Goal: Information Seeking & Learning: Learn about a topic

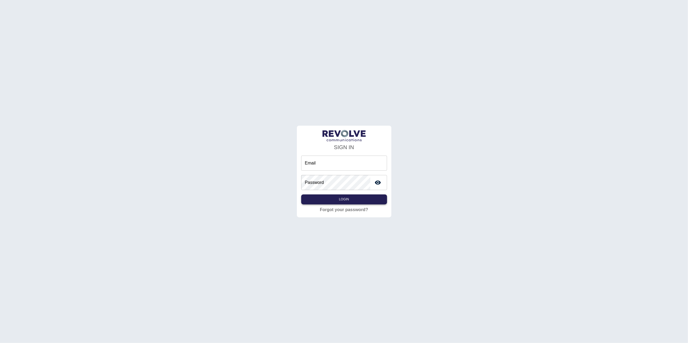
type input "**********"
click at [350, 204] on button "Login" at bounding box center [344, 200] width 86 height 10
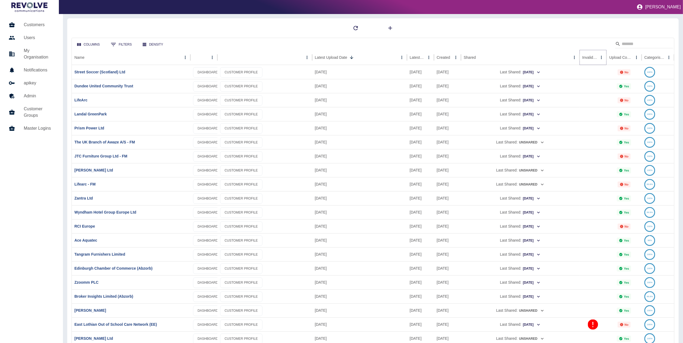
click at [599, 57] on icon "Sort" at bounding box center [601, 57] width 5 height 5
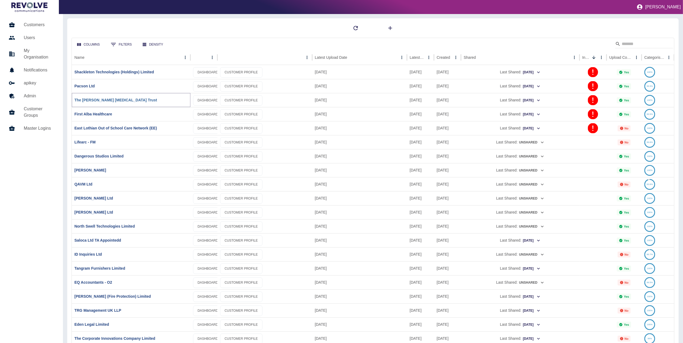
click at [116, 102] on link "The [PERSON_NAME] [MEDICAL_DATA] Trust" at bounding box center [116, 100] width 83 height 4
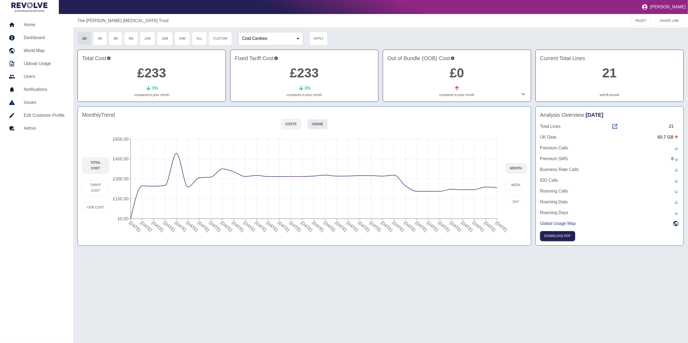
click at [322, 123] on button "Usage" at bounding box center [318, 124] width 21 height 11
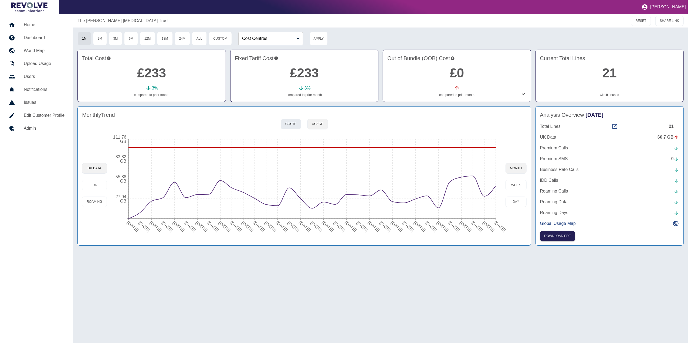
click at [296, 123] on button "Costs" at bounding box center [291, 124] width 20 height 11
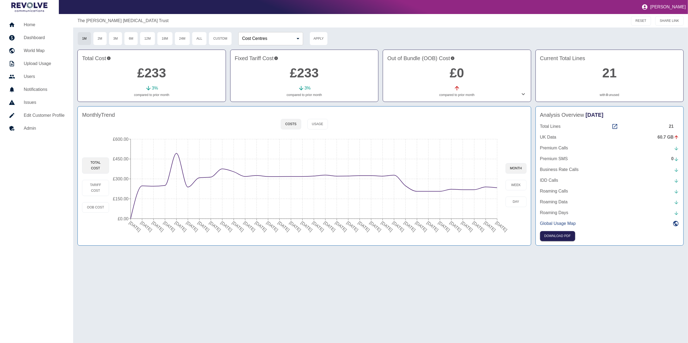
click at [45, 24] on h5 "Home" at bounding box center [44, 25] width 41 height 6
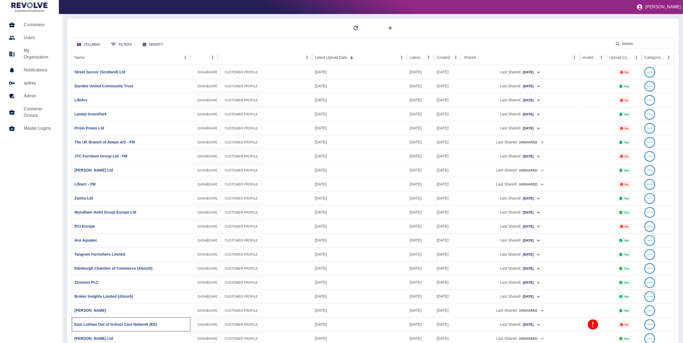
click at [130, 322] on div "East Lothian Out of School Care Network (EE)" at bounding box center [131, 325] width 119 height 14
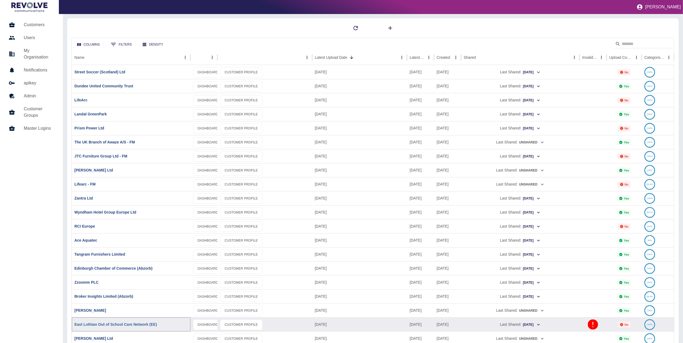
click at [130, 323] on link "East Lothian Out of School Care Network (EE)" at bounding box center [116, 325] width 83 height 4
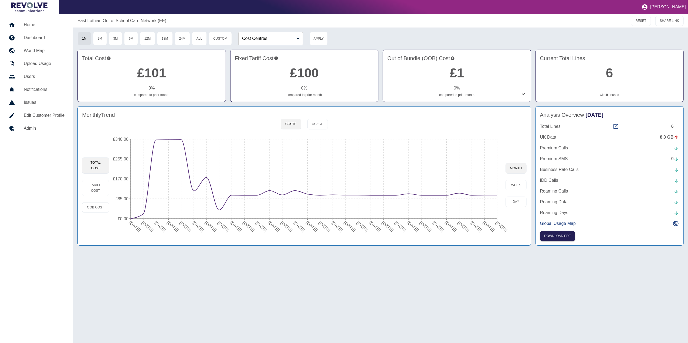
click at [30, 31] on link "Home" at bounding box center [36, 24] width 65 height 13
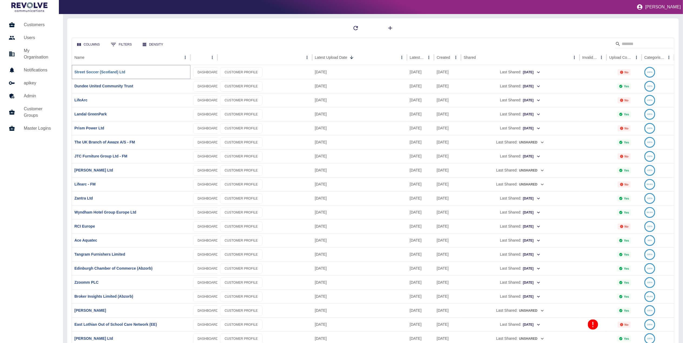
click at [109, 71] on link "Street Soccer (Scotland) Ltd" at bounding box center [100, 72] width 51 height 4
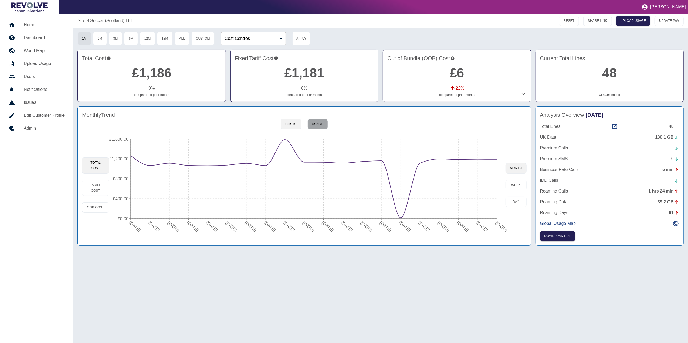
click at [323, 123] on button "Usage" at bounding box center [318, 124] width 21 height 11
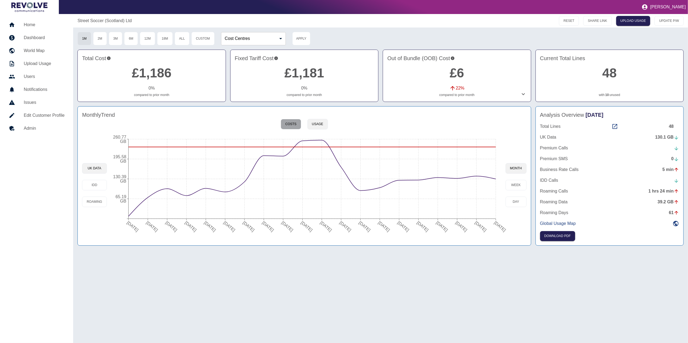
click at [294, 124] on button "Costs" at bounding box center [291, 124] width 20 height 11
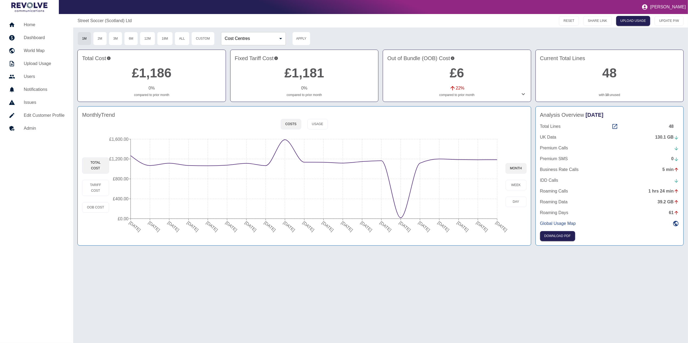
click at [514, 291] on div "Street Soccer ([GEOGRAPHIC_DATA]) Ltd RESET SHARE LINK UPLOAD USAGE UPDATE P/W …" at bounding box center [380, 178] width 615 height 329
click at [42, 23] on h5 "Home" at bounding box center [44, 25] width 41 height 6
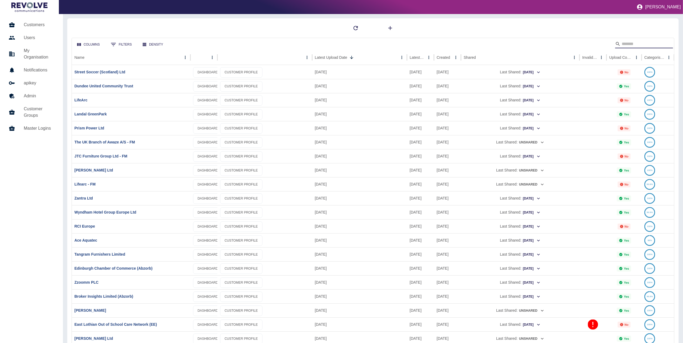
click at [646, 40] on input "Search" at bounding box center [643, 44] width 43 height 9
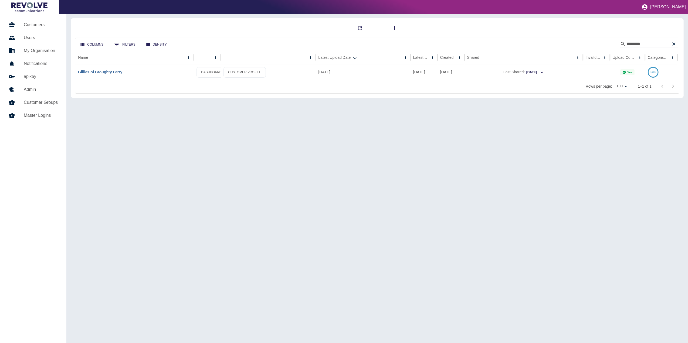
type input "*******"
click at [105, 73] on link "Gillies of Broughty Ferry" at bounding box center [100, 72] width 44 height 4
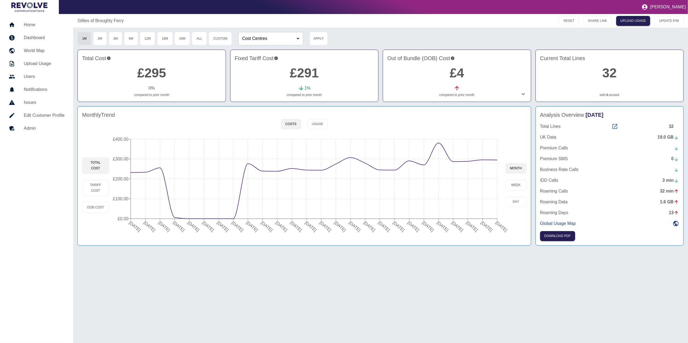
click at [616, 126] on icon at bounding box center [615, 126] width 5 height 5
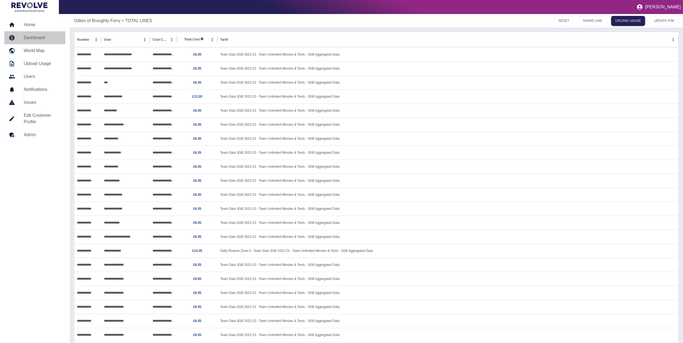
click at [28, 40] on h5 "Dashboard" at bounding box center [42, 38] width 37 height 6
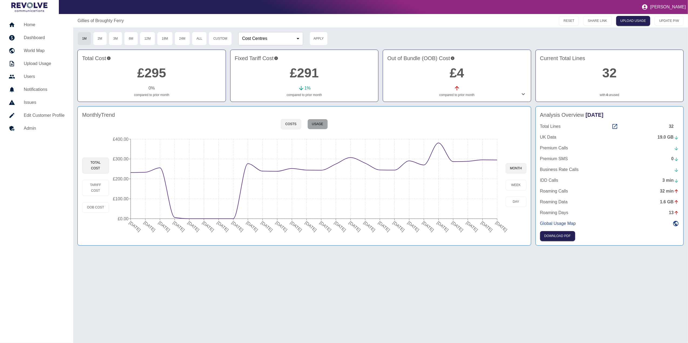
click at [320, 126] on button "Usage" at bounding box center [318, 124] width 21 height 11
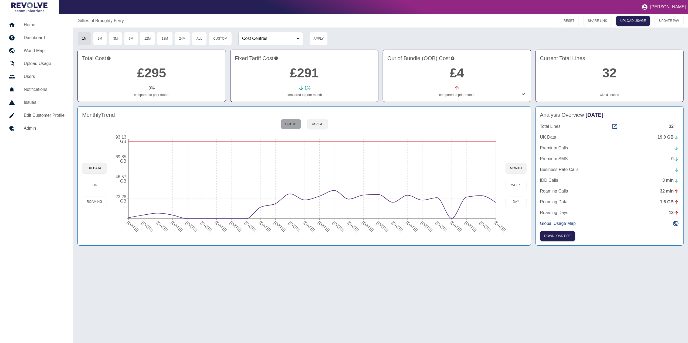
click at [287, 122] on button "Costs" at bounding box center [291, 124] width 20 height 11
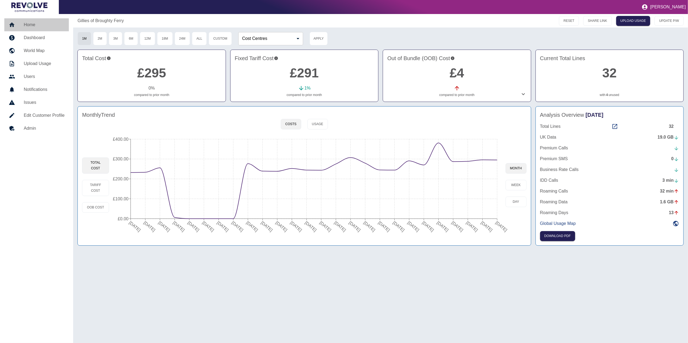
click at [43, 28] on h5 "Home" at bounding box center [44, 25] width 41 height 6
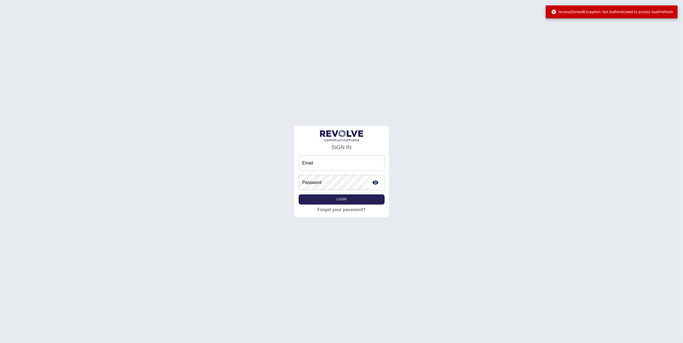
type input "**********"
